Goal: Obtain resource: Obtain resource

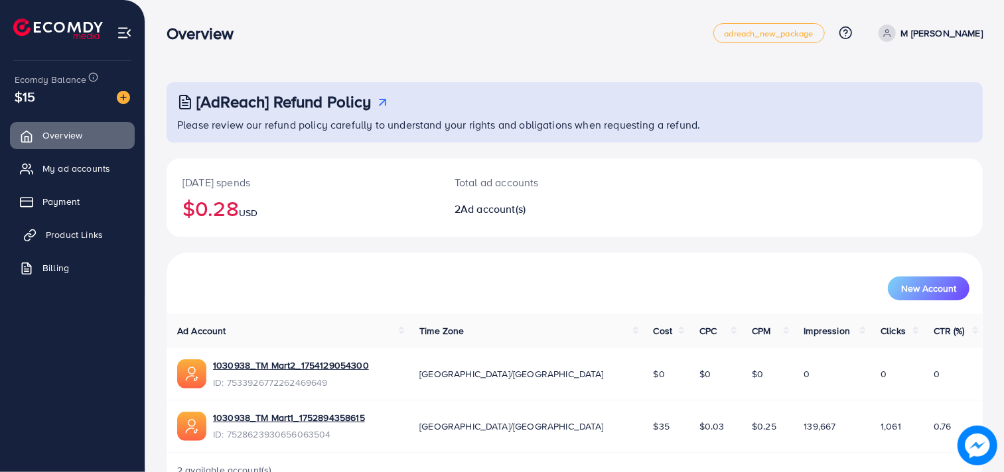
click at [76, 234] on span "Product Links" at bounding box center [74, 234] width 57 height 13
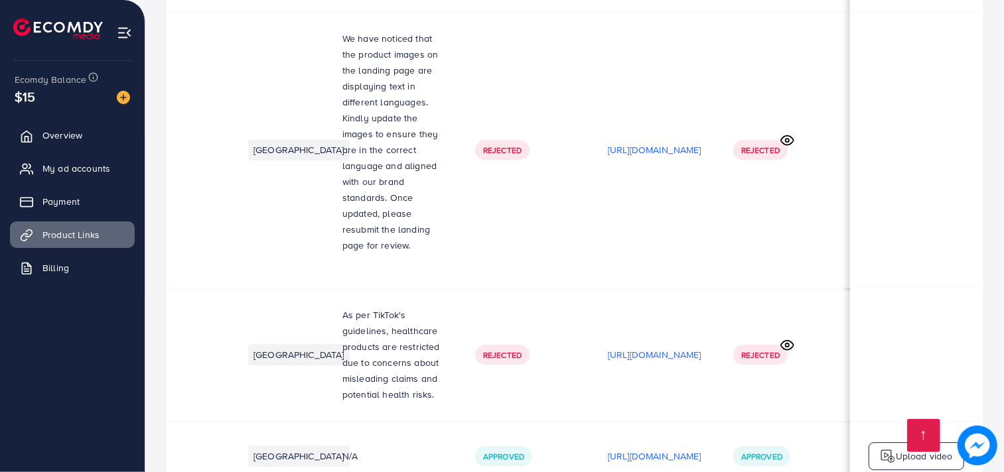
scroll to position [5307, 0]
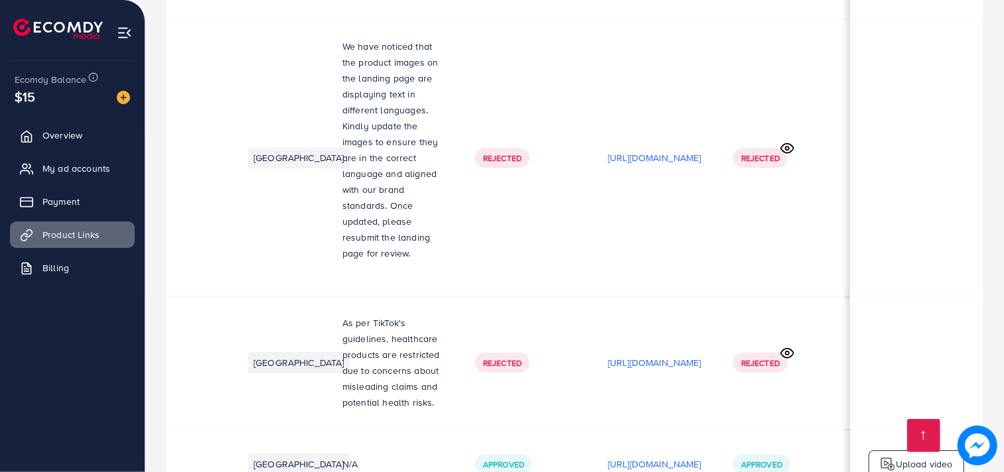
click at [669, 456] on p "[URL][DOMAIN_NAME]" at bounding box center [655, 464] width 94 height 16
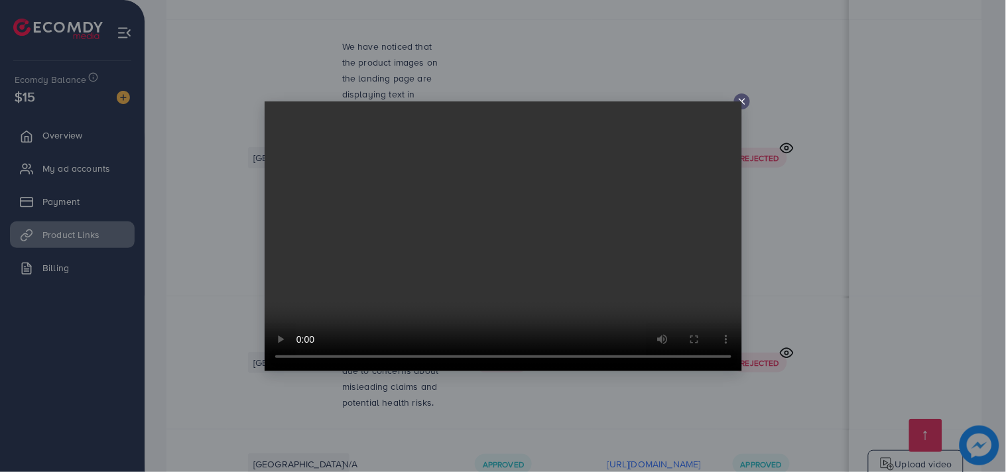
click at [743, 99] on icon at bounding box center [742, 101] width 11 height 11
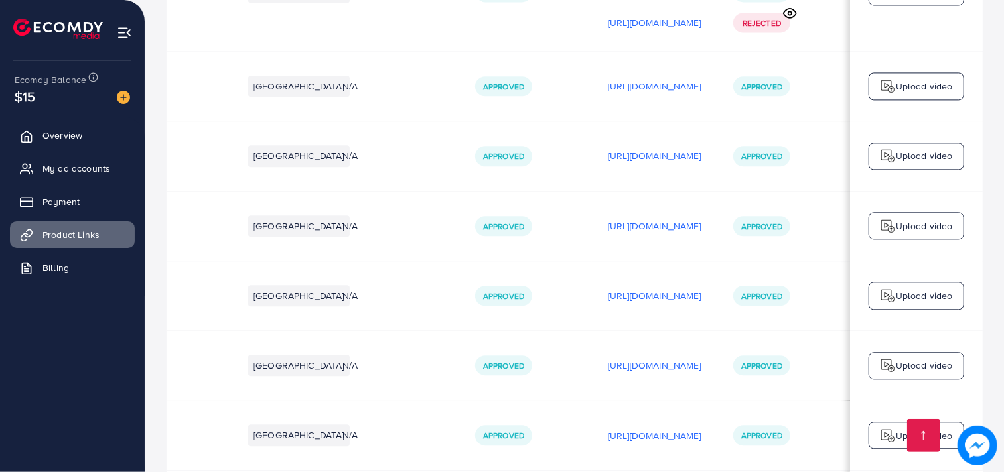
scroll to position [4856, 0]
click at [608, 428] on p "[URL][DOMAIN_NAME]" at bounding box center [655, 436] width 94 height 16
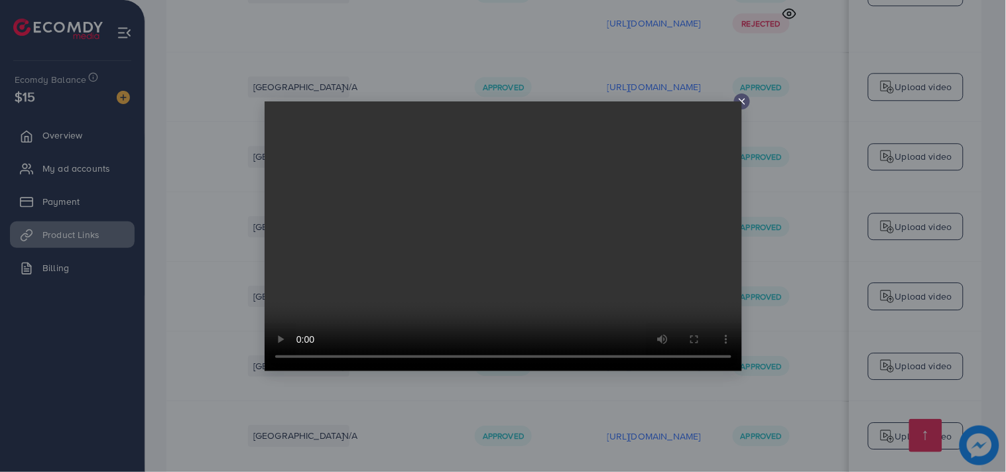
click at [744, 99] on line at bounding box center [742, 101] width 5 height 5
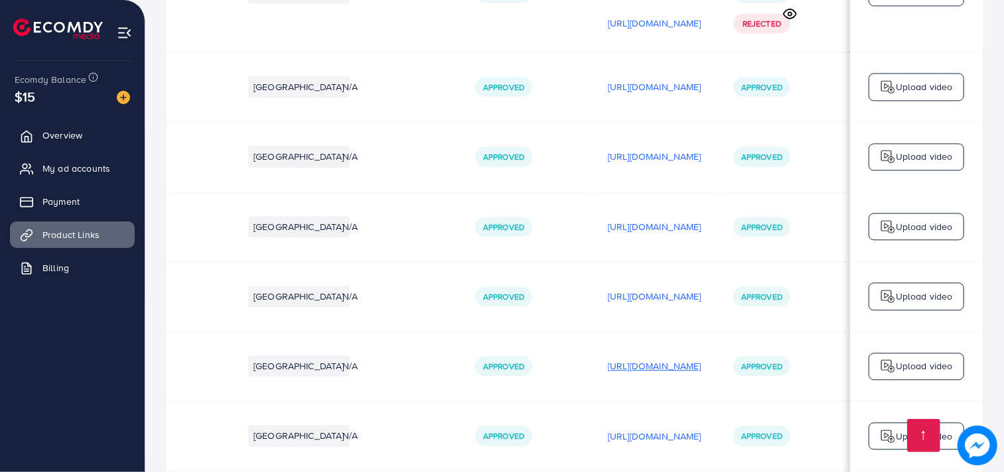
click at [608, 358] on p "[URL][DOMAIN_NAME]" at bounding box center [655, 366] width 94 height 16
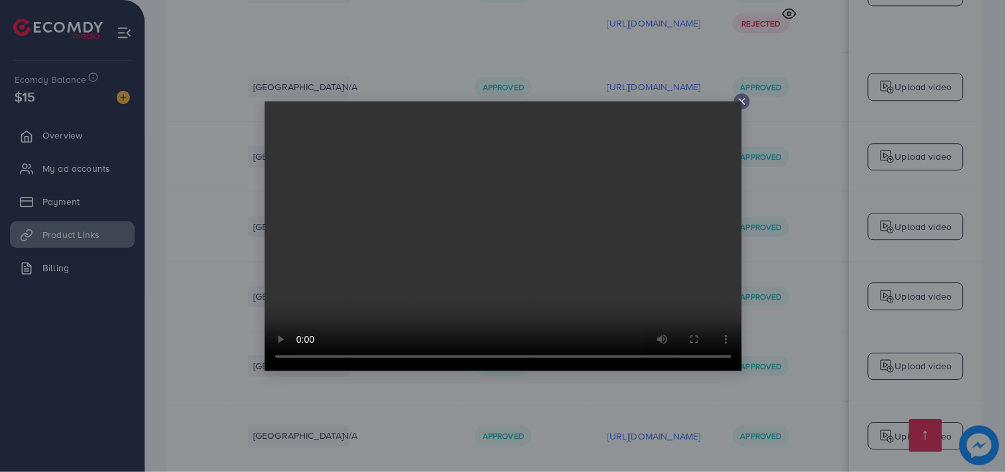
click at [742, 97] on icon at bounding box center [742, 101] width 11 height 11
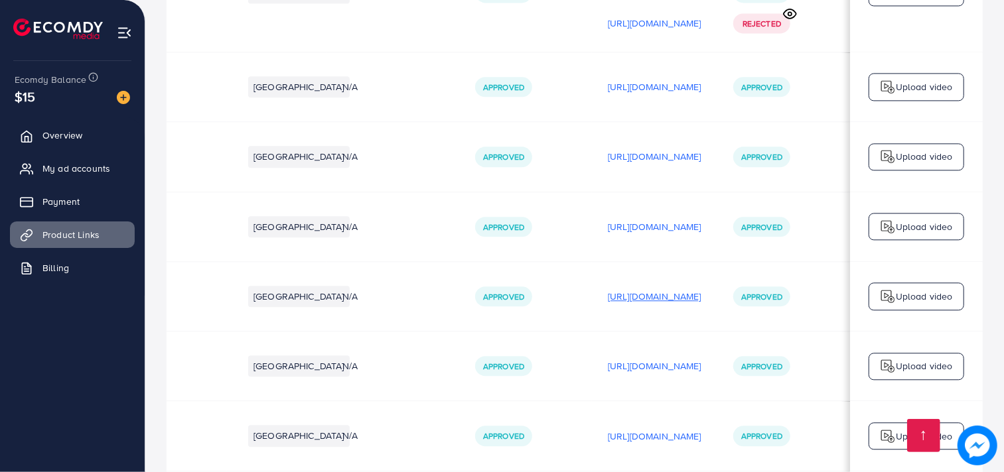
click at [608, 289] on p "[URL][DOMAIN_NAME]" at bounding box center [655, 297] width 94 height 16
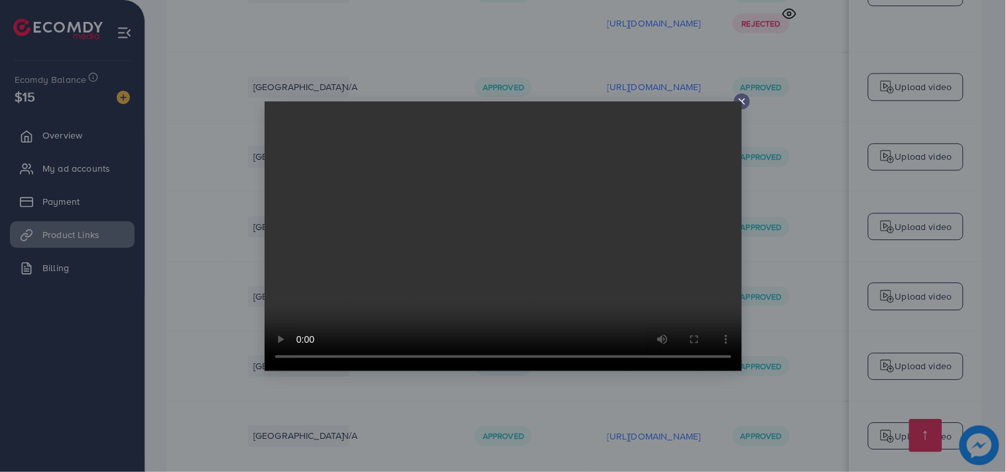
click at [744, 95] on div at bounding box center [742, 102] width 16 height 16
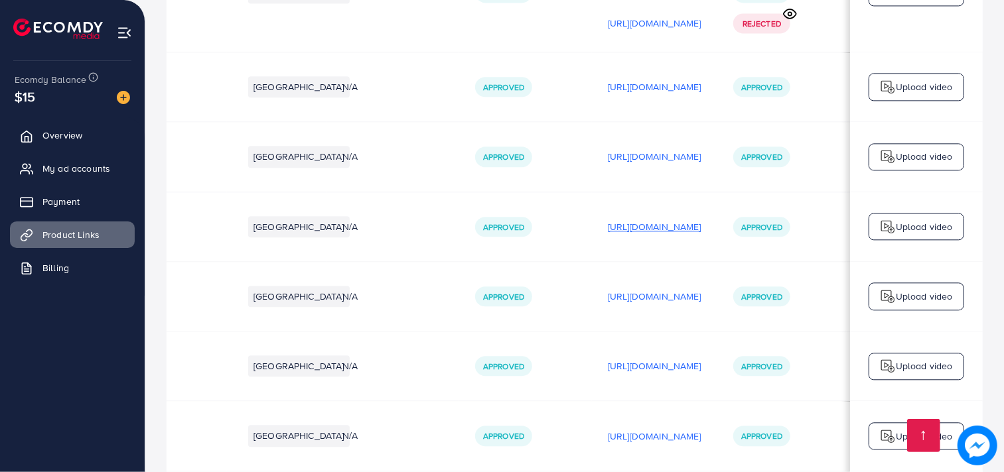
click at [651, 219] on p "[URL][DOMAIN_NAME]" at bounding box center [655, 227] width 94 height 16
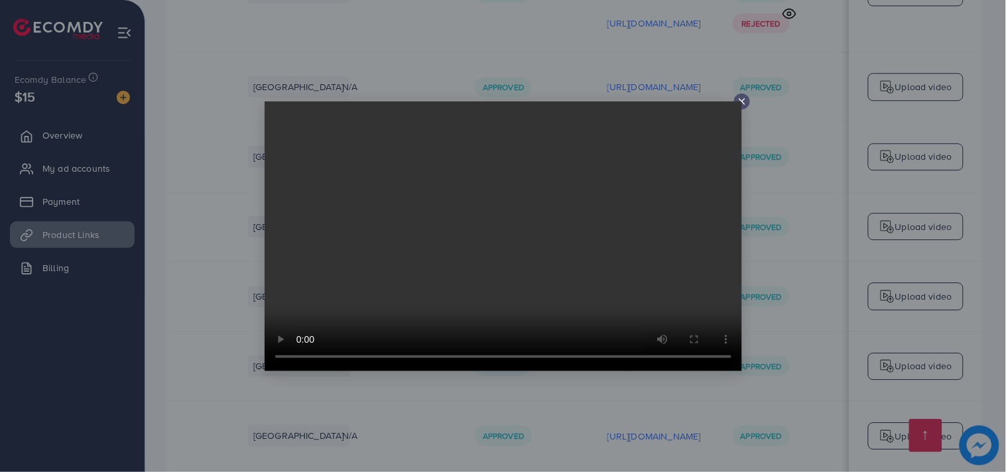
click at [740, 100] on line at bounding box center [742, 101] width 5 height 5
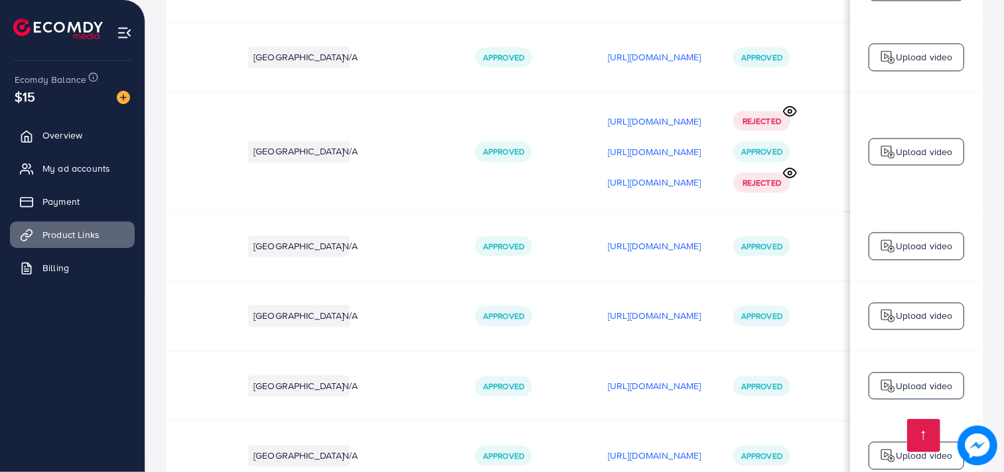
scroll to position [4683, 0]
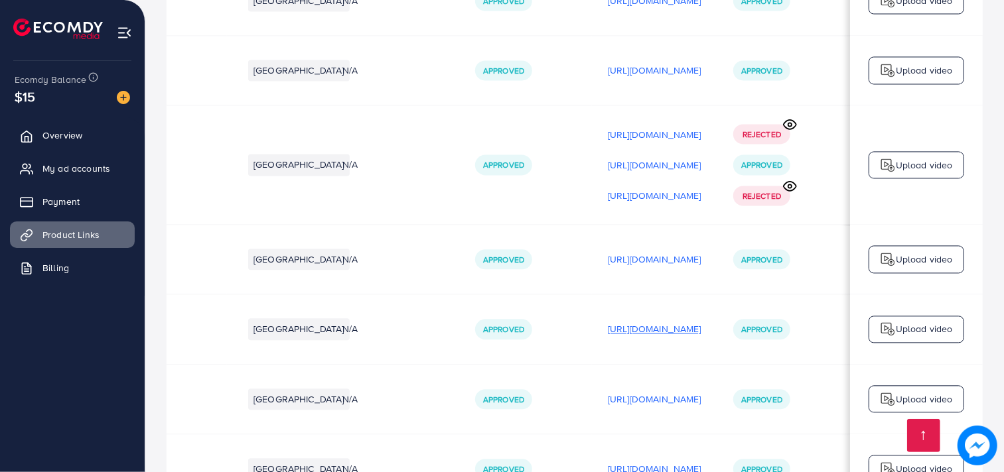
click at [608, 321] on p "[URL][DOMAIN_NAME]" at bounding box center [655, 329] width 94 height 16
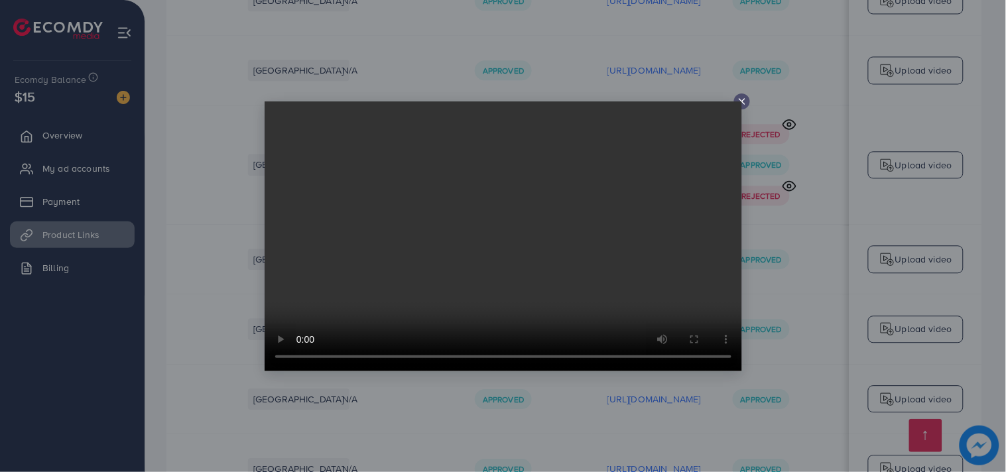
click at [742, 97] on icon at bounding box center [742, 101] width 11 height 11
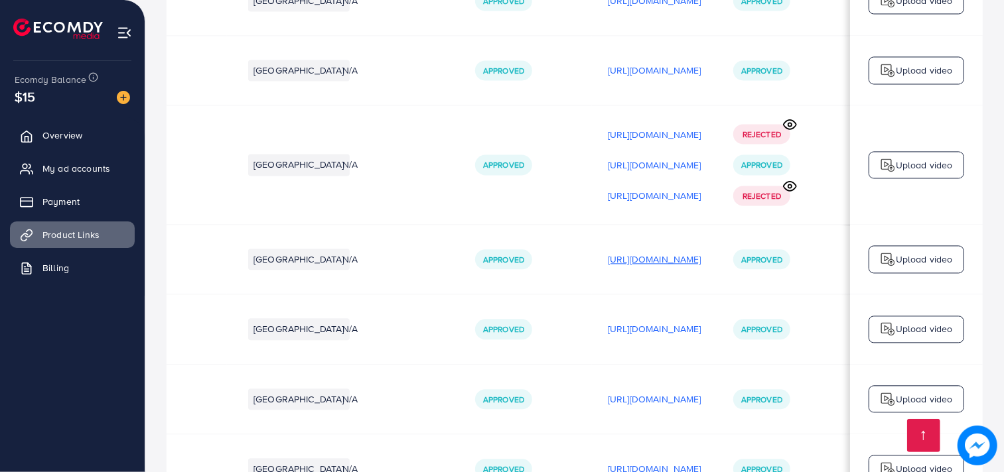
click at [643, 251] on p "[URL][DOMAIN_NAME]" at bounding box center [655, 259] width 94 height 16
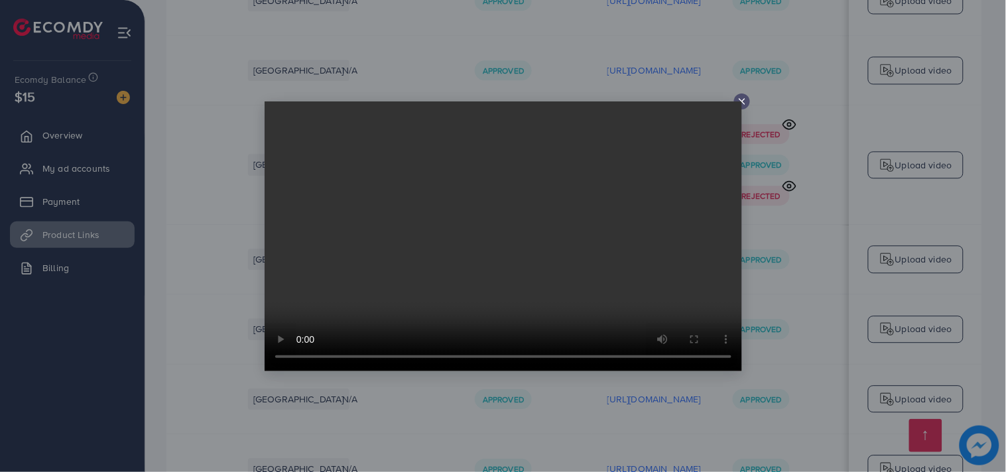
click at [743, 97] on icon at bounding box center [742, 101] width 11 height 11
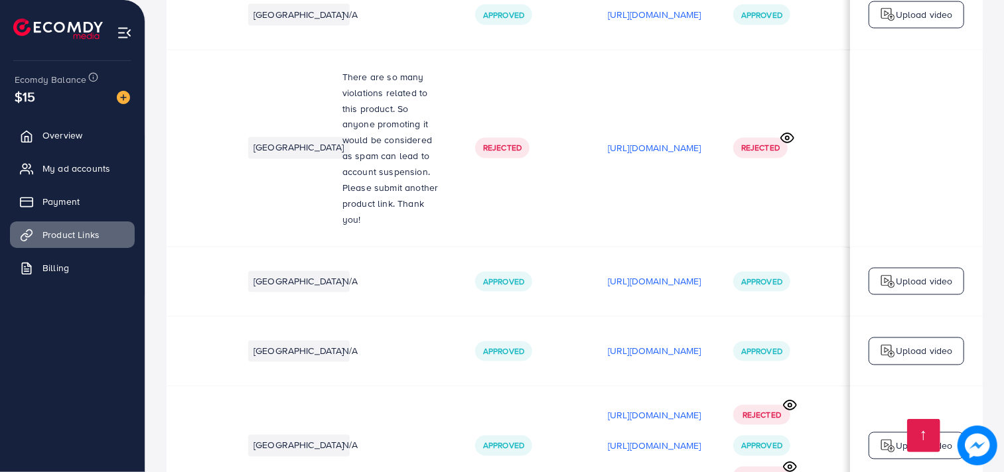
scroll to position [4399, 0]
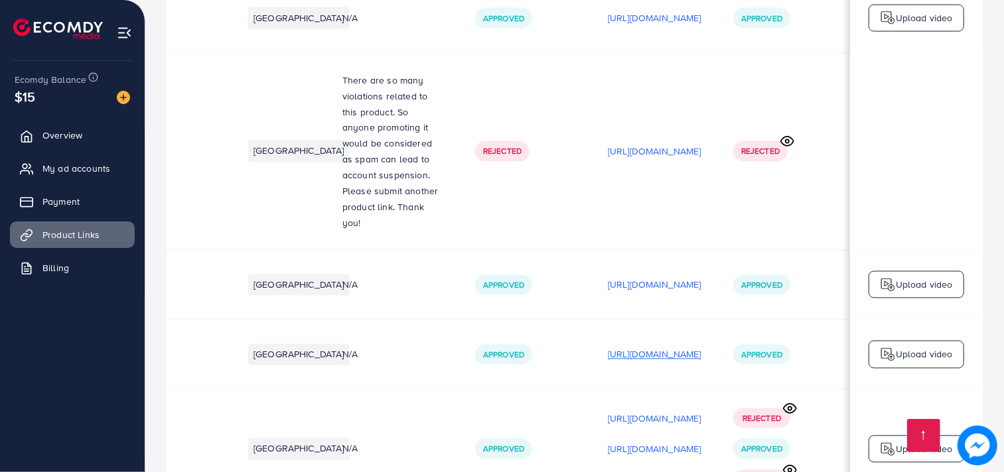
click at [613, 347] on p "[URL][DOMAIN_NAME]" at bounding box center [655, 355] width 94 height 16
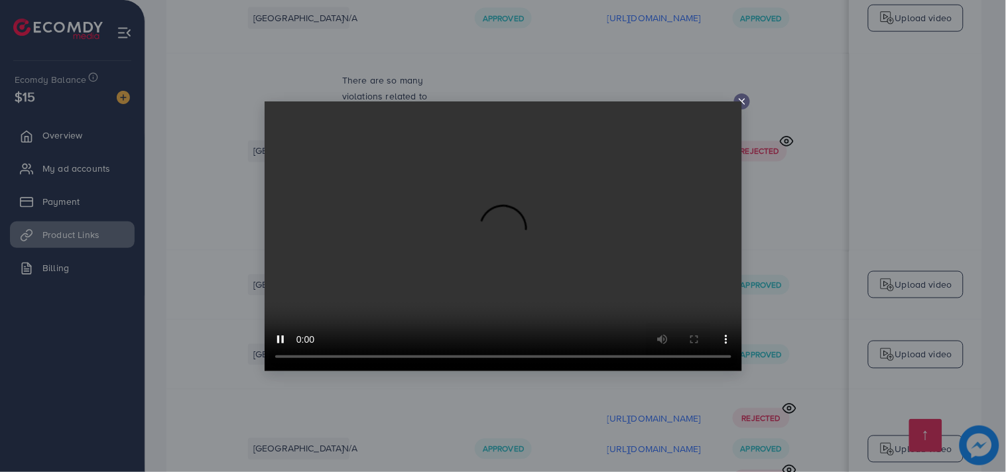
click at [742, 99] on icon at bounding box center [742, 101] width 11 height 11
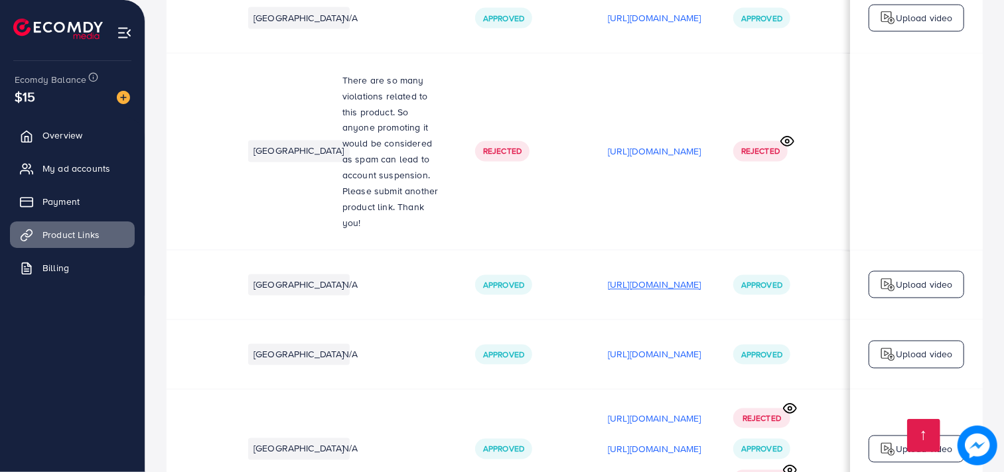
click at [635, 277] on p "[URL][DOMAIN_NAME]" at bounding box center [655, 285] width 94 height 16
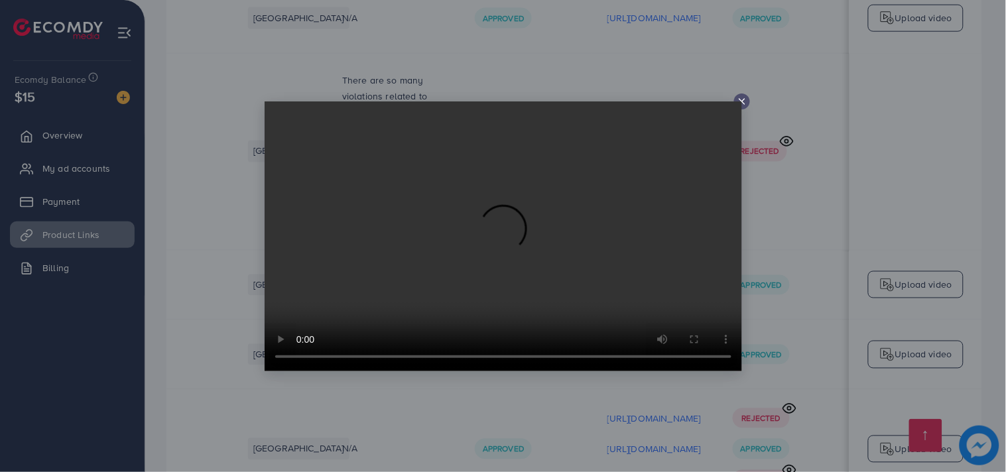
click at [742, 101] on line at bounding box center [742, 101] width 5 height 5
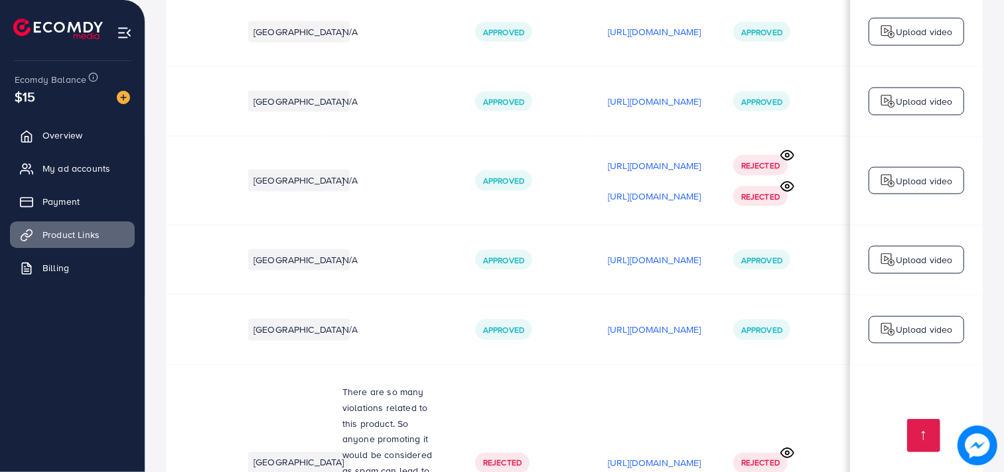
scroll to position [4074, 0]
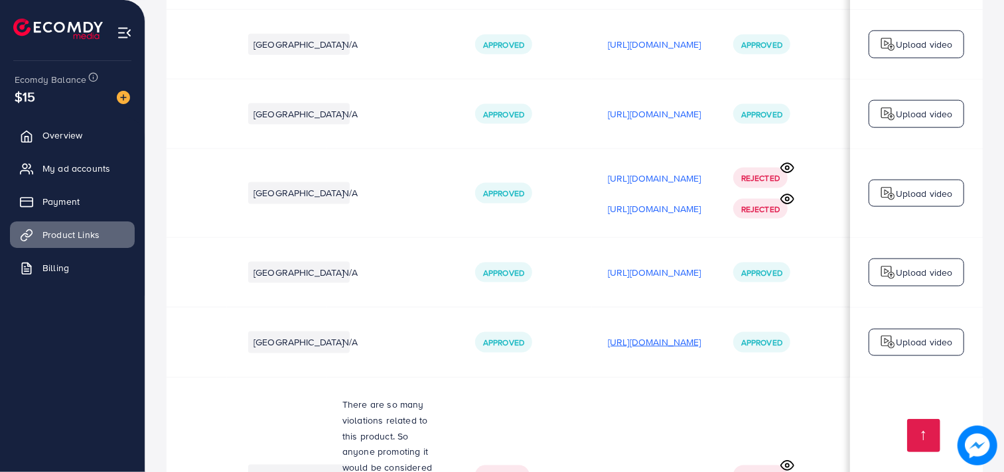
click at [608, 334] on p "[URL][DOMAIN_NAME]" at bounding box center [655, 342] width 94 height 16
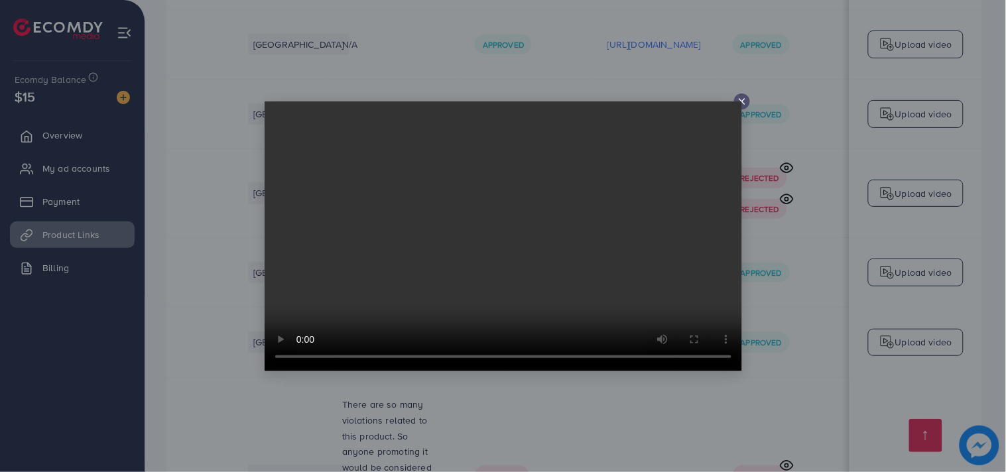
click at [741, 96] on icon at bounding box center [742, 101] width 11 height 11
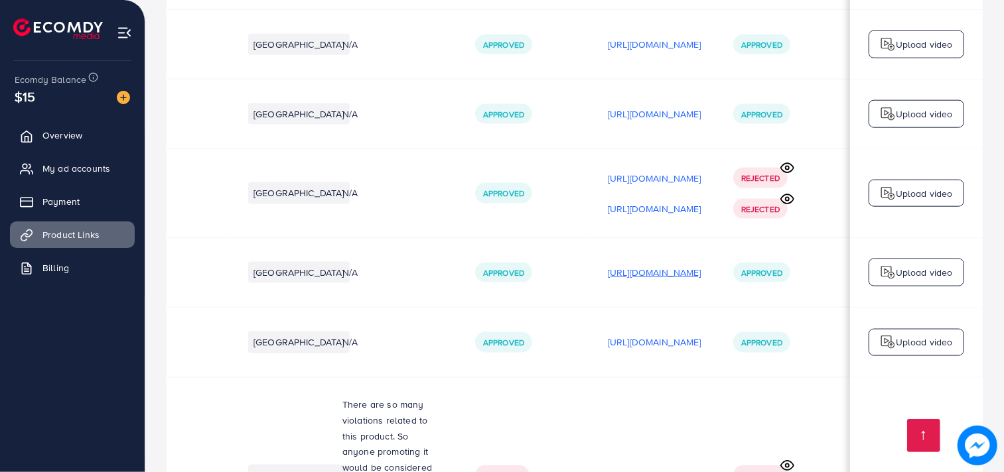
click at [614, 265] on p "[URL][DOMAIN_NAME]" at bounding box center [655, 273] width 94 height 16
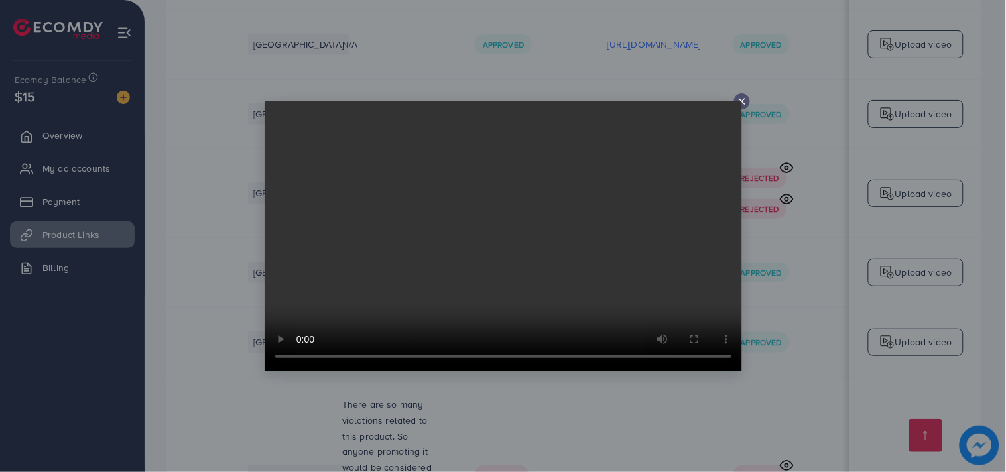
click at [742, 100] on icon at bounding box center [742, 101] width 11 height 11
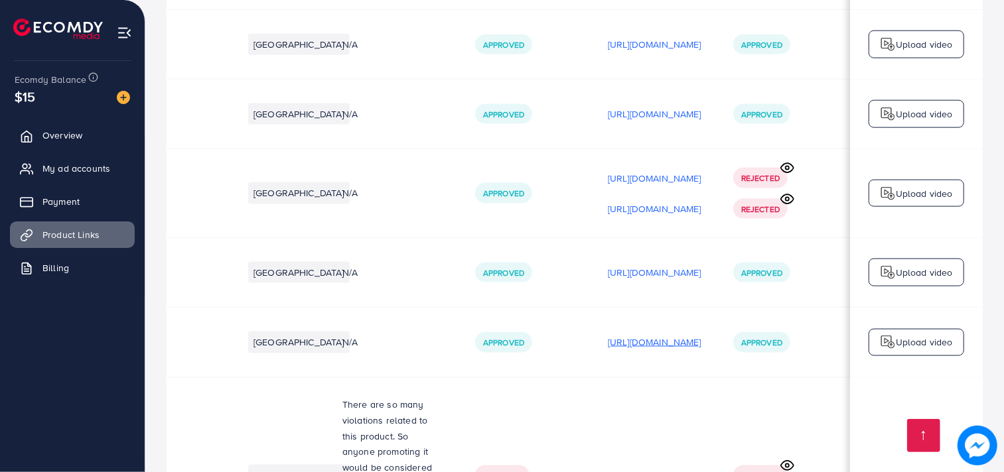
click at [608, 334] on p "[URL][DOMAIN_NAME]" at bounding box center [655, 342] width 94 height 16
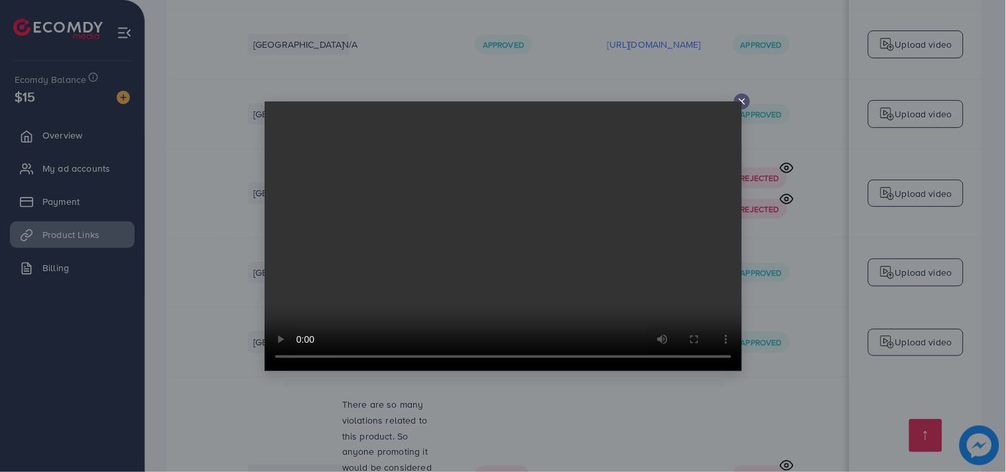
click at [742, 98] on icon at bounding box center [742, 101] width 11 height 11
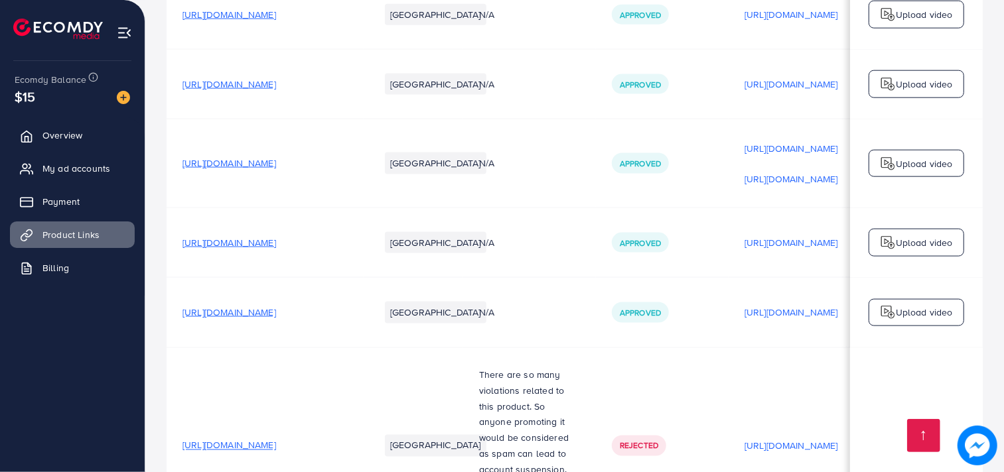
scroll to position [4089, 0]
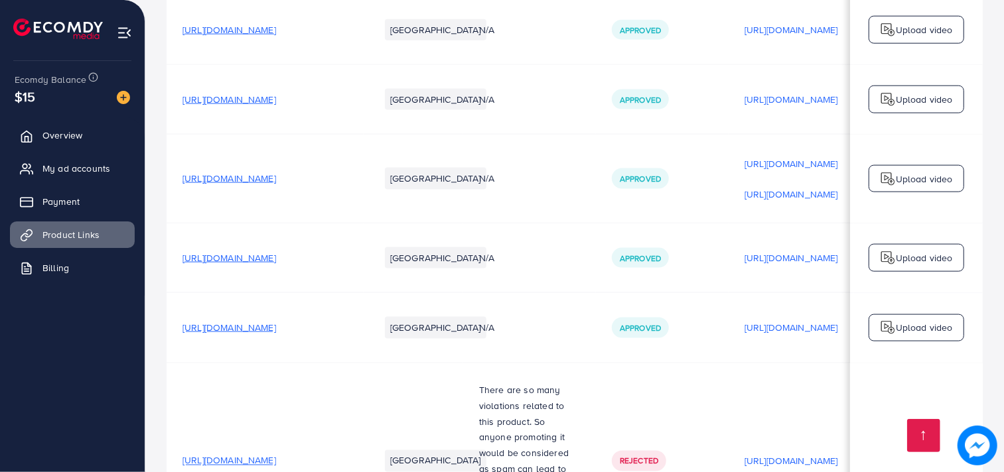
click at [276, 321] on span "[URL][DOMAIN_NAME]" at bounding box center [229, 327] width 94 height 13
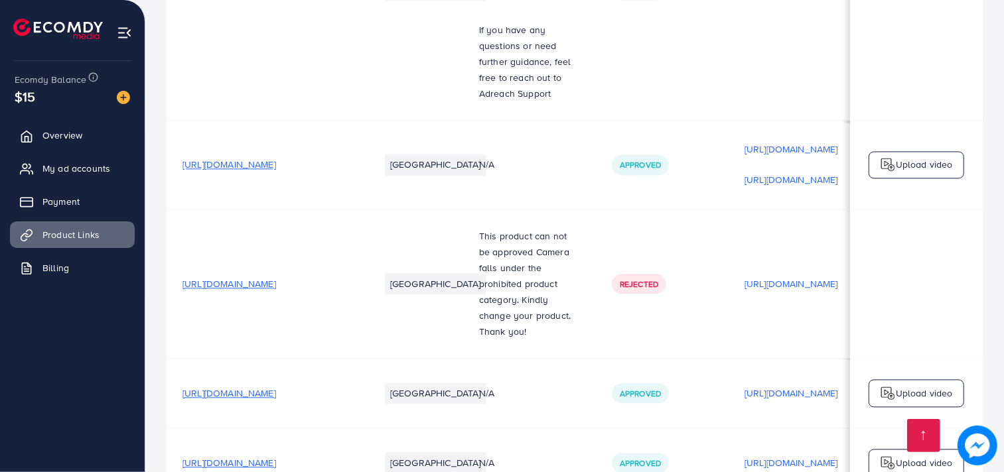
scroll to position [1672, 0]
